Goal: Transaction & Acquisition: Purchase product/service

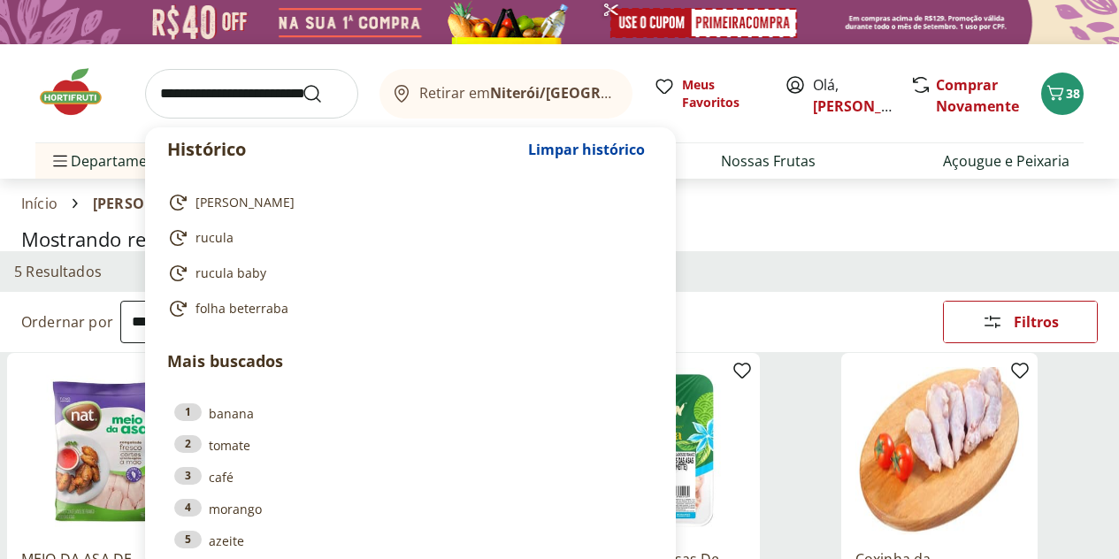
select select "**********"
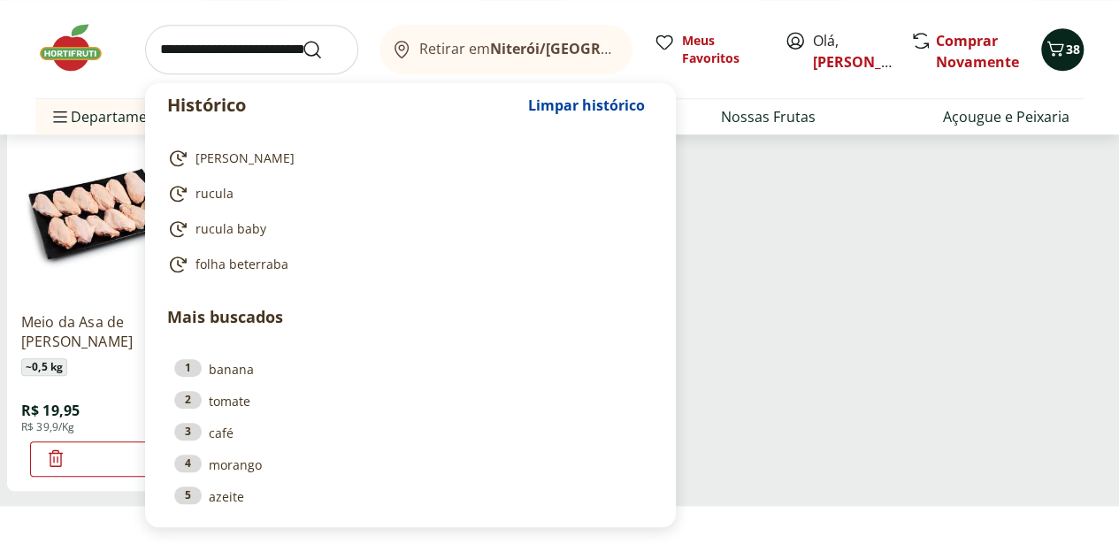
click at [1067, 53] on span "38" at bounding box center [1073, 49] width 14 height 17
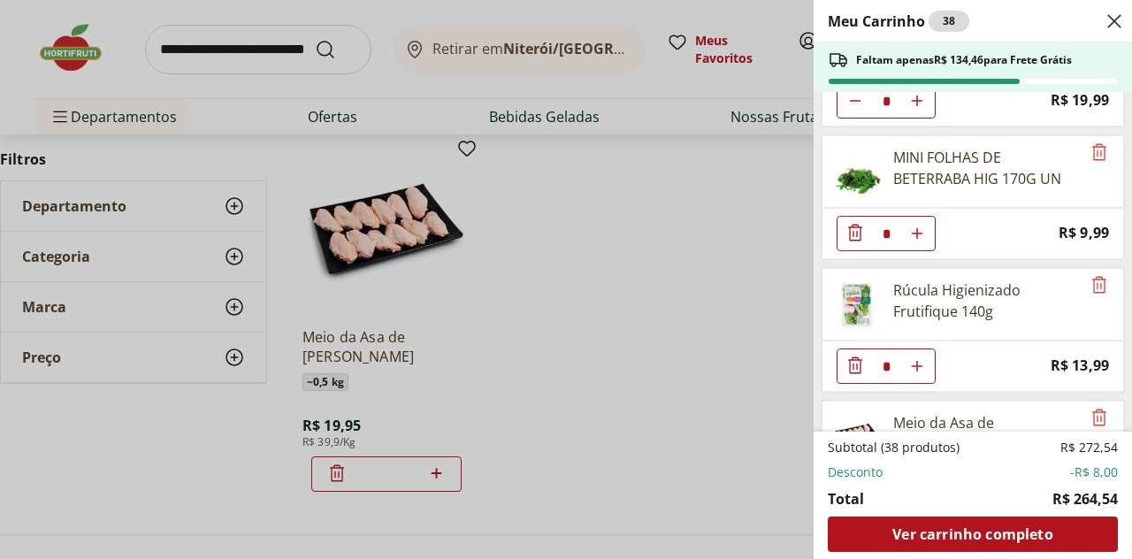
scroll to position [1369, 0]
